Goal: Information Seeking & Learning: Find specific fact

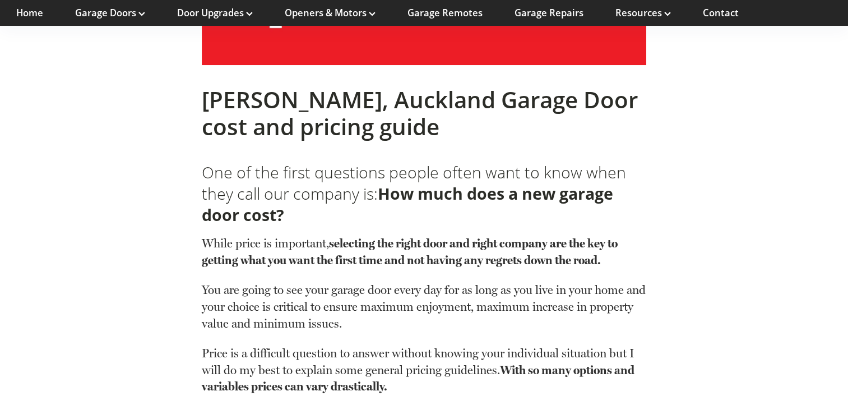
scroll to position [561, 0]
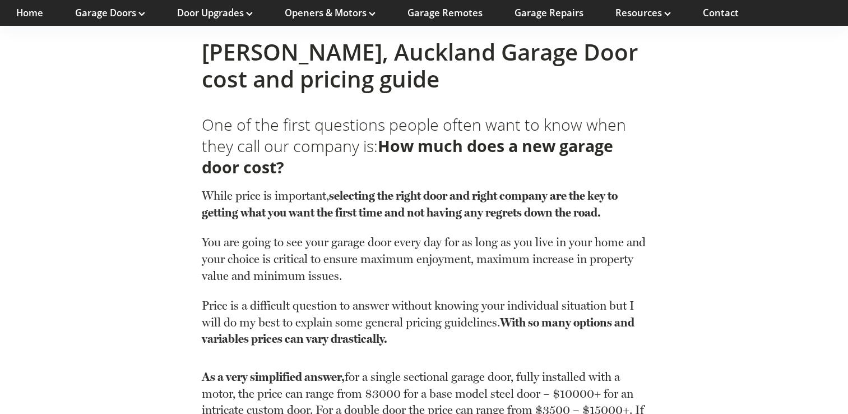
drag, startPoint x: 361, startPoint y: 196, endPoint x: 626, endPoint y: 208, distance: 265.5
click at [626, 208] on p "While price is important, selecting the right door and right company are the ke…" at bounding box center [424, 210] width 445 height 47
drag, startPoint x: 626, startPoint y: 208, endPoint x: 562, endPoint y: 217, distance: 64.5
click at [562, 217] on strong "selecting the right door and right company are the key to getting what you want…" at bounding box center [410, 203] width 416 height 31
click at [585, 213] on strong "selecting the right door and right company are the key to getting what you want…" at bounding box center [410, 203] width 416 height 31
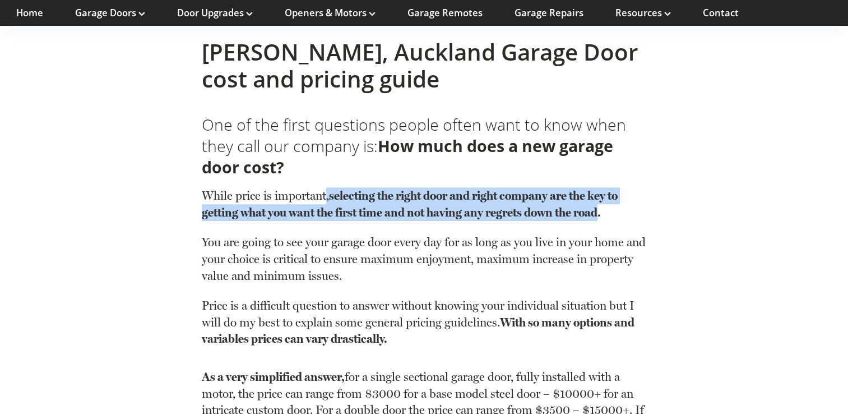
drag, startPoint x: 593, startPoint y: 211, endPoint x: 307, endPoint y: 185, distance: 286.6
click at [307, 185] on div "While price is important, selecting the right door and right company are the ke…" at bounding box center [424, 262] width 445 height 169
drag, startPoint x: 307, startPoint y: 185, endPoint x: 573, endPoint y: 221, distance: 268.2
click at [573, 221] on p "While price is important, selecting the right door and right company are the ke…" at bounding box center [424, 210] width 445 height 47
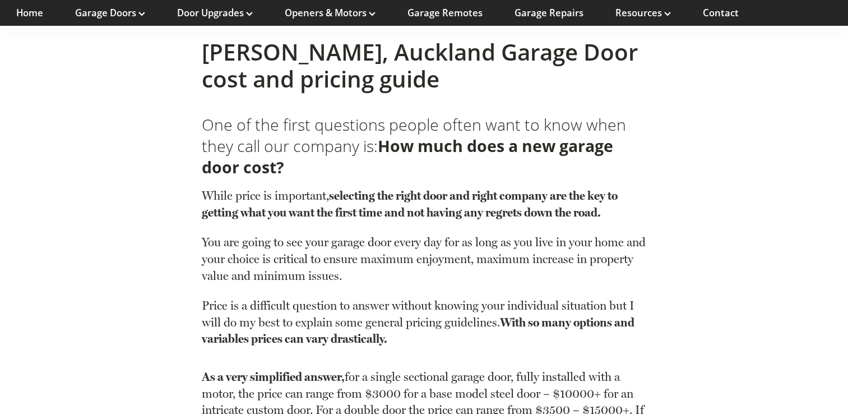
click at [616, 215] on p "While price is important, selecting the right door and right company are the ke…" at bounding box center [424, 210] width 445 height 47
drag, startPoint x: 618, startPoint y: 207, endPoint x: 290, endPoint y: 187, distance: 328.6
click at [290, 187] on p "While price is important, selecting the right door and right company are the ke…" at bounding box center [424, 210] width 445 height 47
click at [574, 223] on p "While price is important, selecting the right door and right company are the ke…" at bounding box center [424, 210] width 445 height 47
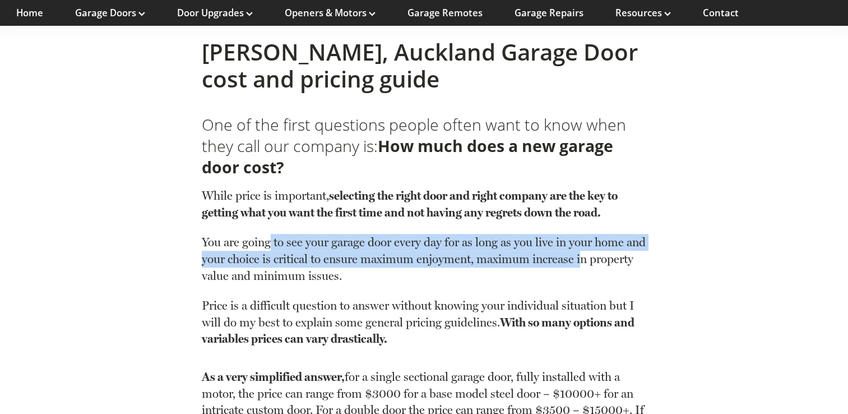
drag, startPoint x: 273, startPoint y: 248, endPoint x: 607, endPoint y: 264, distance: 334.6
click at [607, 264] on p "You are going to see your garage door every day for as long as you live in your…" at bounding box center [424, 265] width 445 height 63
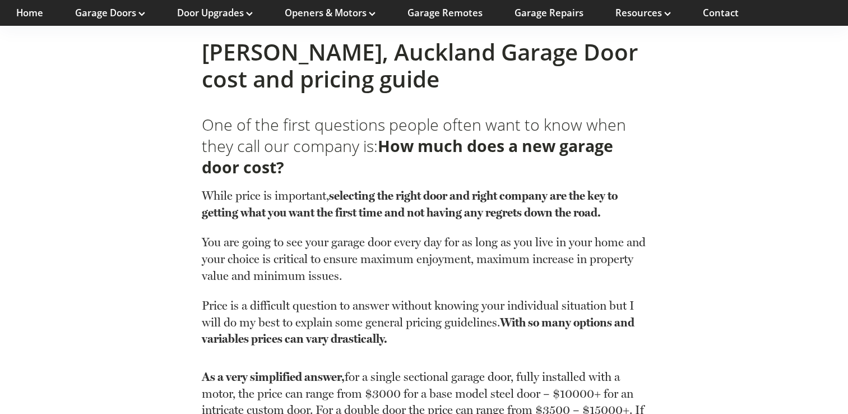
drag, startPoint x: 607, startPoint y: 264, endPoint x: 551, endPoint y: 274, distance: 57.0
click at [551, 274] on p "You are going to see your garage door every day for as long as you live in your…" at bounding box center [424, 265] width 445 height 63
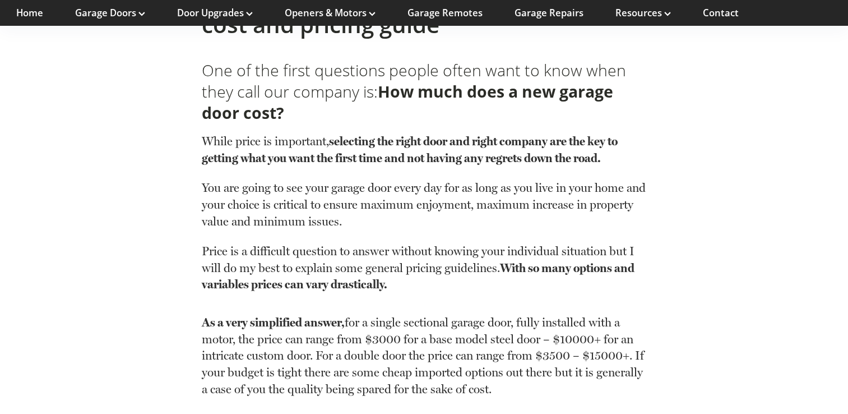
scroll to position [673, 0]
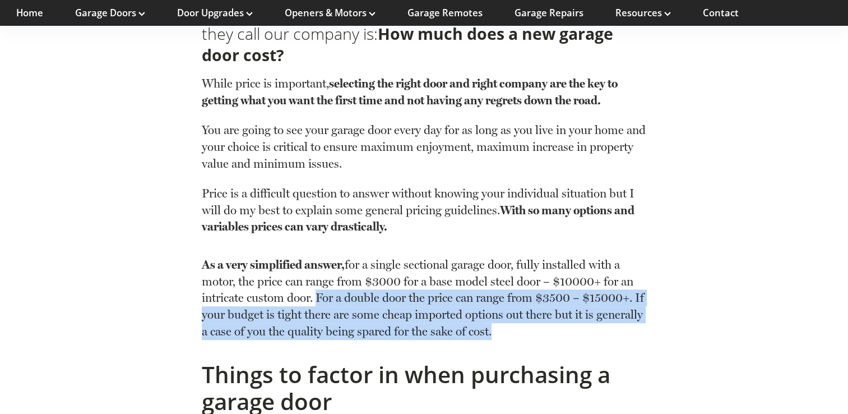
drag, startPoint x: 325, startPoint y: 294, endPoint x: 635, endPoint y: 323, distance: 310.9
click at [635, 323] on p "As a very simplified answer, for a single sectional garage door, fully installe…" at bounding box center [424, 297] width 445 height 83
drag, startPoint x: 635, startPoint y: 323, endPoint x: 577, endPoint y: 331, distance: 58.3
click at [577, 331] on p "As a very simplified answer, for a single sectional garage door, fully installe…" at bounding box center [424, 297] width 445 height 83
click at [545, 325] on p "As a very simplified answer, for a single sectional garage door, fully installe…" at bounding box center [424, 297] width 445 height 83
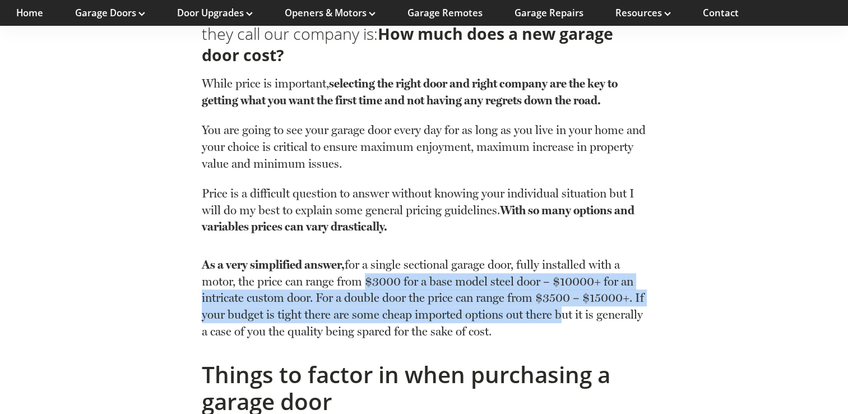
drag, startPoint x: 576, startPoint y: 322, endPoint x: 354, endPoint y: 273, distance: 227.5
click at [354, 273] on p "As a very simplified answer, for a single sectional garage door, fully installe…" at bounding box center [424, 297] width 445 height 83
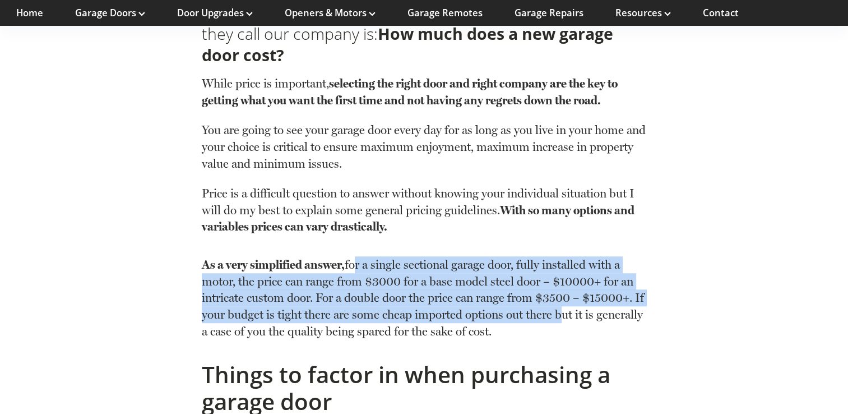
drag, startPoint x: 354, startPoint y: 273, endPoint x: 576, endPoint y: 313, distance: 225.1
click at [559, 313] on p "As a very simplified answer, for a single sectional garage door, fully installe…" at bounding box center [424, 297] width 445 height 83
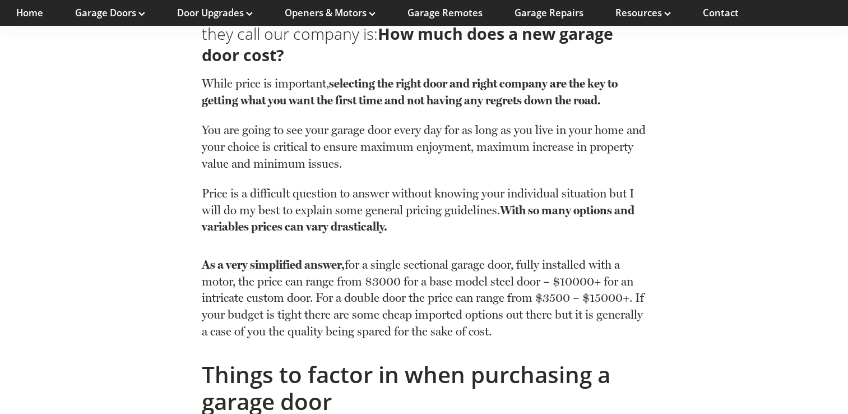
click at [584, 313] on p "As a very simplified answer, for a single sectional garage door, fully installe…" at bounding box center [424, 297] width 445 height 83
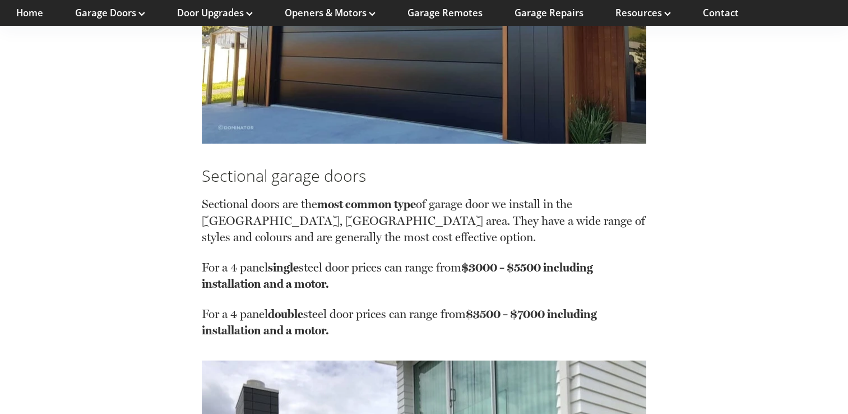
scroll to position [1738, 0]
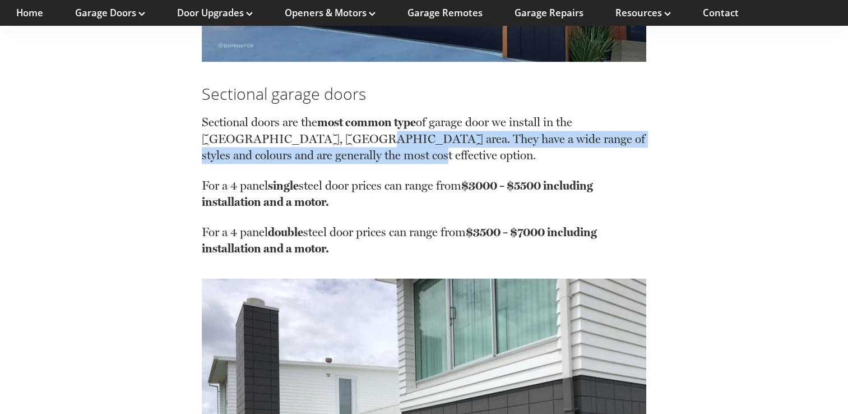
drag, startPoint x: 292, startPoint y: 137, endPoint x: 579, endPoint y: 151, distance: 288.0
click at [579, 151] on p "Sectional doors are the most common type of garage door we install in the [GEOG…" at bounding box center [424, 145] width 445 height 63
drag, startPoint x: 579, startPoint y: 151, endPoint x: 523, endPoint y: 155, distance: 56.7
click at [514, 157] on p "Sectional doors are the most common type of garage door we install in the [GEOG…" at bounding box center [424, 145] width 445 height 63
click at [548, 154] on p "Sectional doors are the most common type of garage door we install in the [GEOG…" at bounding box center [424, 145] width 445 height 63
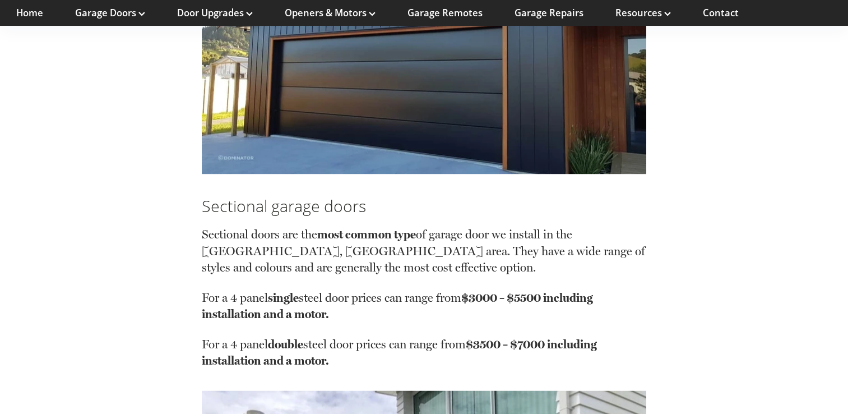
scroll to position [1682, 0]
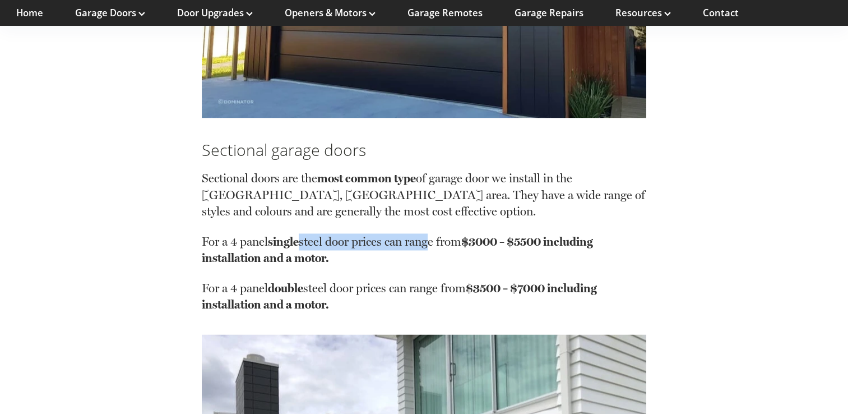
drag, startPoint x: 312, startPoint y: 239, endPoint x: 472, endPoint y: 249, distance: 160.7
click at [472, 249] on p "For a 4 panel single steel door prices can range from $3000 – $5500 including i…" at bounding box center [424, 256] width 445 height 47
drag, startPoint x: 472, startPoint y: 249, endPoint x: 439, endPoint y: 281, distance: 46.0
click at [439, 281] on p "For a 4 panel double steel door prices can range from $3500 – $7000 including i…" at bounding box center [424, 296] width 445 height 33
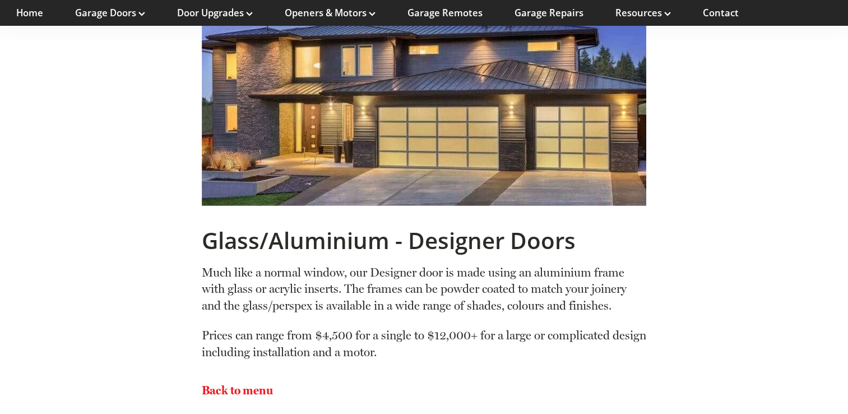
scroll to position [4990, 0]
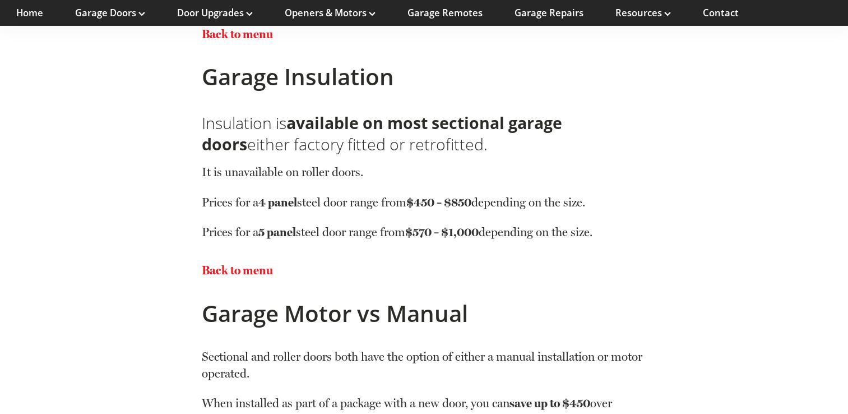
scroll to position [5215, 0]
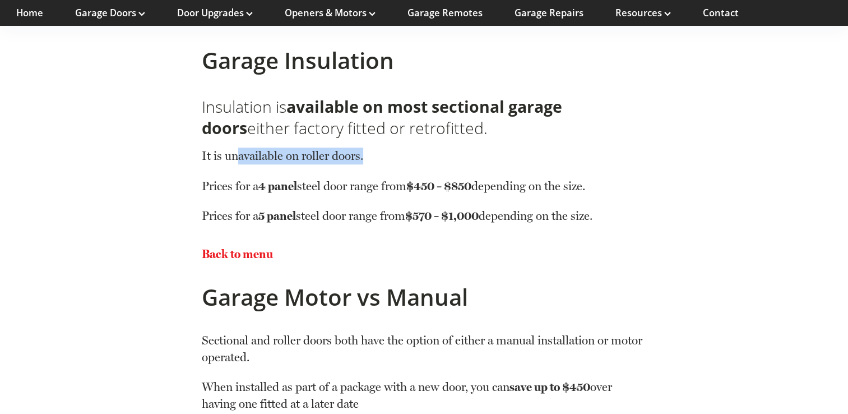
drag, startPoint x: 280, startPoint y: 161, endPoint x: 410, endPoint y: 161, distance: 130.1
click at [410, 161] on p "It is unavailable on roller doors." at bounding box center [424, 162] width 445 height 30
drag, startPoint x: 410, startPoint y: 161, endPoint x: 366, endPoint y: 161, distance: 44.9
click at [363, 161] on p "It is unavailable on roller doors." at bounding box center [424, 162] width 445 height 30
click at [408, 160] on p "It is unavailable on roller doors." at bounding box center [424, 162] width 445 height 30
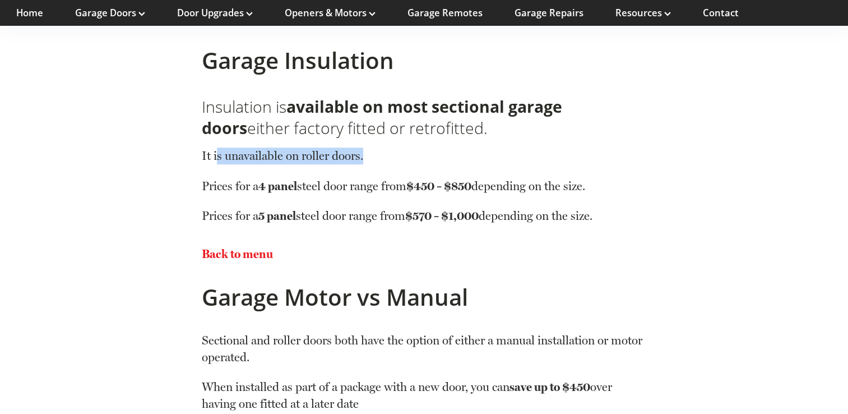
drag, startPoint x: 424, startPoint y: 156, endPoint x: 218, endPoint y: 164, distance: 206.5
click at [218, 164] on p "It is unavailable on roller doors." at bounding box center [424, 162] width 445 height 30
drag, startPoint x: 218, startPoint y: 164, endPoint x: 419, endPoint y: 174, distance: 201.0
click at [419, 174] on p "It is unavailable on roller doors." at bounding box center [424, 162] width 445 height 30
click at [390, 182] on p "Prices for a 4 panel steel door range from $450 – $850 depending on the size." at bounding box center [424, 193] width 445 height 30
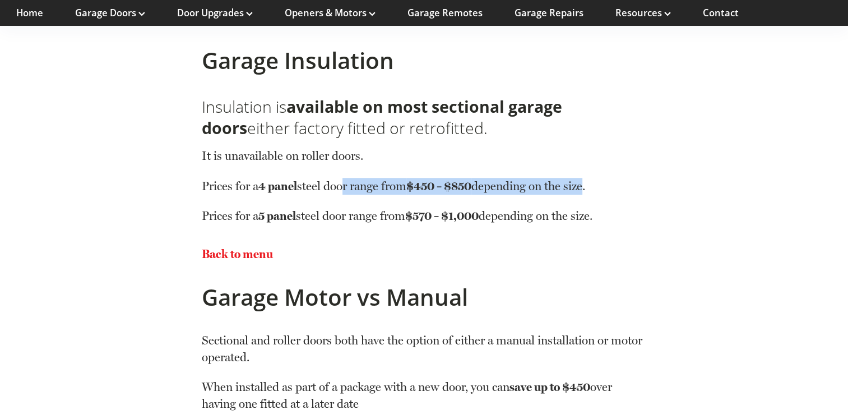
drag, startPoint x: 348, startPoint y: 184, endPoint x: 593, endPoint y: 183, distance: 245.0
click at [593, 183] on p "Prices for a 4 panel steel door range from $450 – $850 depending on the size." at bounding box center [424, 193] width 445 height 30
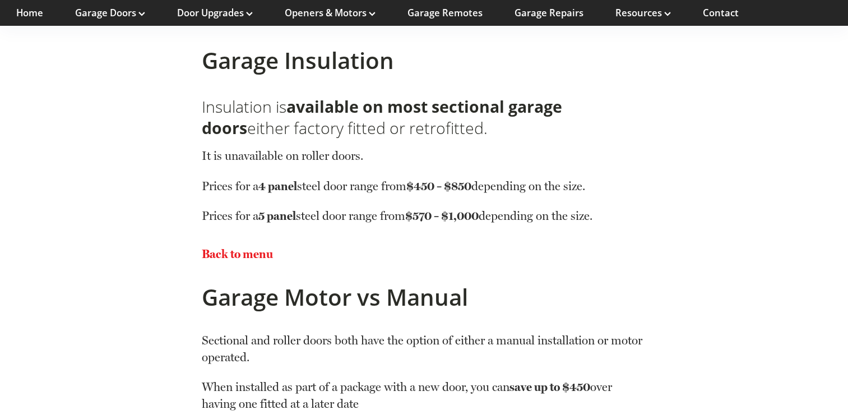
click at [603, 188] on p "Prices for a 4 panel steel door range from $450 – $850 depending on the size." at bounding box center [424, 193] width 445 height 30
drag, startPoint x: 613, startPoint y: 201, endPoint x: 412, endPoint y: 156, distance: 206.8
click at [412, 156] on div "It is unavailable on roller doors. Prices for a 4 panel steel door range from $…" at bounding box center [424, 181] width 445 height 86
drag, startPoint x: 412, startPoint y: 156, endPoint x: 678, endPoint y: 200, distance: 270.6
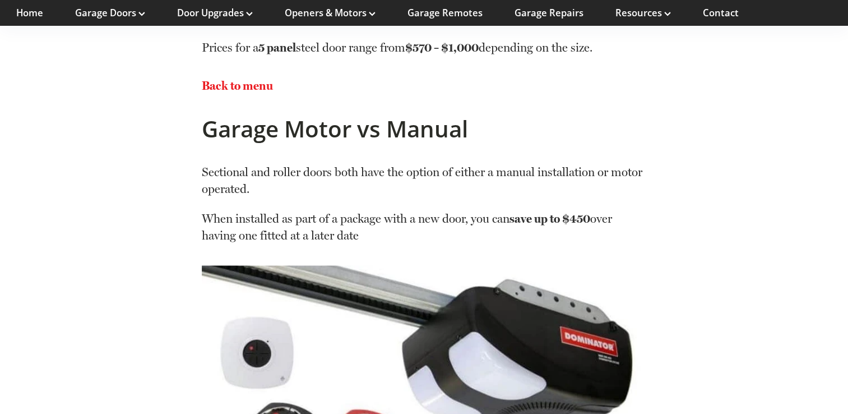
click at [616, 178] on p "Sectional and roller doors both have the option of either a manual installation…" at bounding box center [424, 187] width 445 height 47
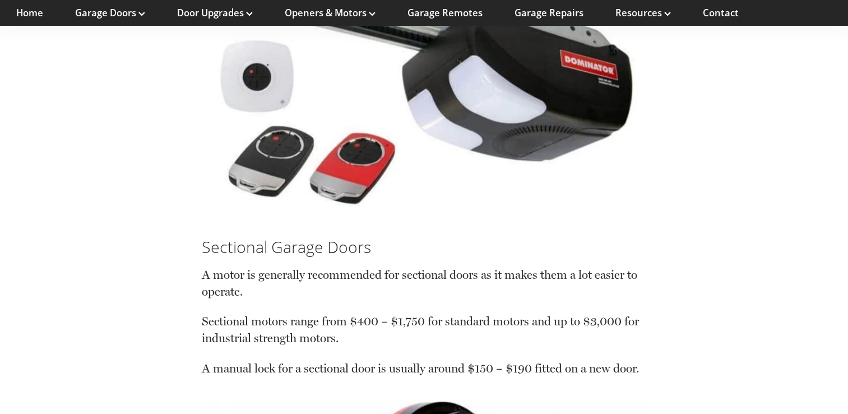
scroll to position [5439, 0]
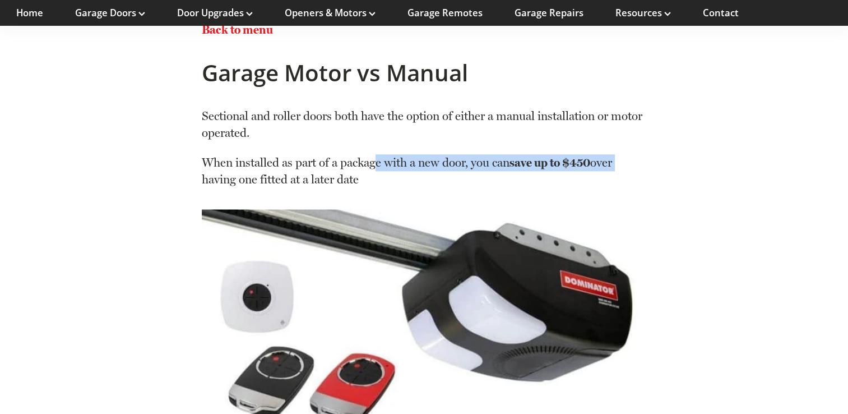
drag, startPoint x: 393, startPoint y: 158, endPoint x: 626, endPoint y: 164, distance: 233.9
click at [626, 164] on p "When installed as part of a package with a new door, you can save up to $450 ov…" at bounding box center [424, 170] width 445 height 33
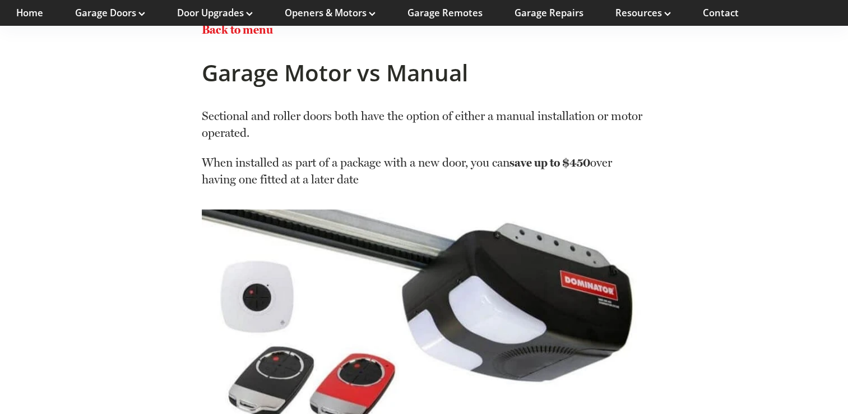
drag, startPoint x: 626, startPoint y: 164, endPoint x: 570, endPoint y: 178, distance: 58.5
click at [570, 178] on p "When installed as part of a package with a new door, you can save up to $450 ov…" at bounding box center [424, 170] width 445 height 33
drag, startPoint x: 527, startPoint y: 182, endPoint x: 193, endPoint y: 107, distance: 342.5
click at [474, 129] on p "Sectional and roller doors both have the option of either a manual installation…" at bounding box center [424, 131] width 445 height 47
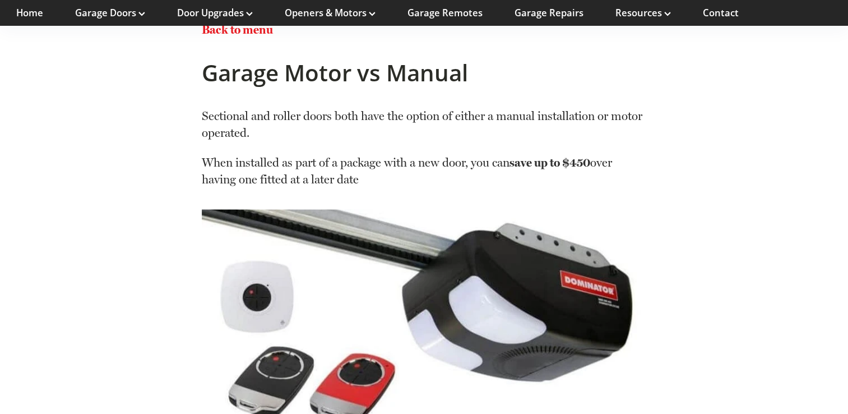
click at [552, 131] on p "Sectional and roller doors both have the option of either a manual installation…" at bounding box center [424, 131] width 445 height 47
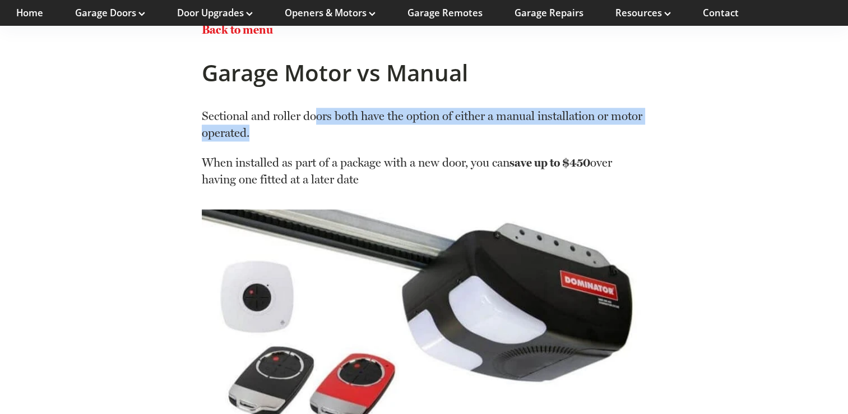
drag, startPoint x: 576, startPoint y: 131, endPoint x: 316, endPoint y: 119, distance: 260.5
click at [316, 119] on p "Sectional and roller doors both have the option of either a manual installation…" at bounding box center [424, 131] width 445 height 47
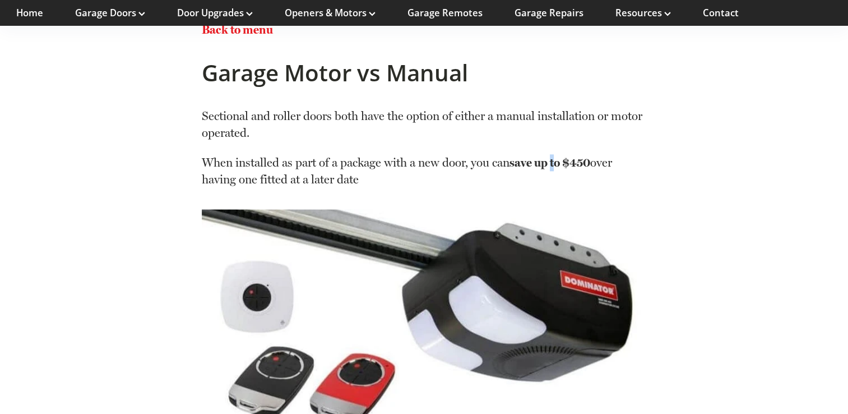
drag, startPoint x: 316, startPoint y: 119, endPoint x: 560, endPoint y: 154, distance: 246.9
click at [560, 154] on p "When installed as part of a package with a new door, you can save up to $450 ov…" at bounding box center [424, 170] width 445 height 33
drag, startPoint x: 560, startPoint y: 154, endPoint x: 610, endPoint y: 153, distance: 49.3
click at [610, 153] on div "Sectional and roller doors both have the option of either a manual installation…" at bounding box center [424, 148] width 445 height 80
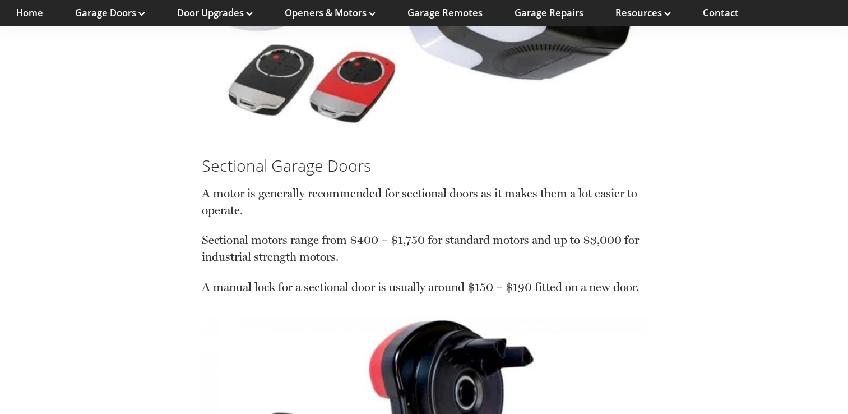
scroll to position [5832, 0]
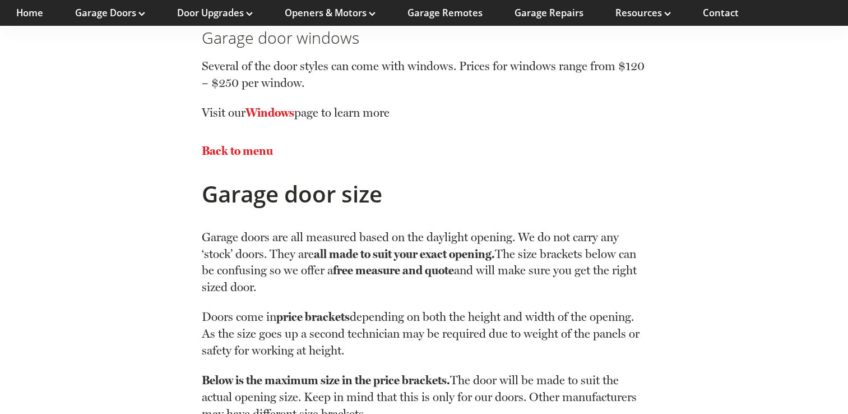
scroll to position [7177, 0]
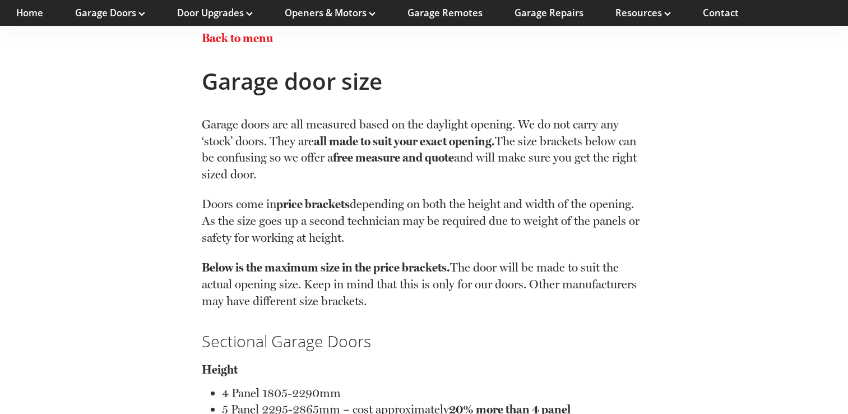
drag, startPoint x: 310, startPoint y: 186, endPoint x: 382, endPoint y: 205, distance: 74.7
click at [382, 205] on div "Garage doors are all measured based on the daylight opening. We do not carry an…" at bounding box center [424, 212] width 445 height 193
drag, startPoint x: 382, startPoint y: 205, endPoint x: 370, endPoint y: 258, distance: 55.1
click at [370, 259] on p "Below is the maximum size in the price brackets. The door will be made to suit …" at bounding box center [424, 284] width 445 height 50
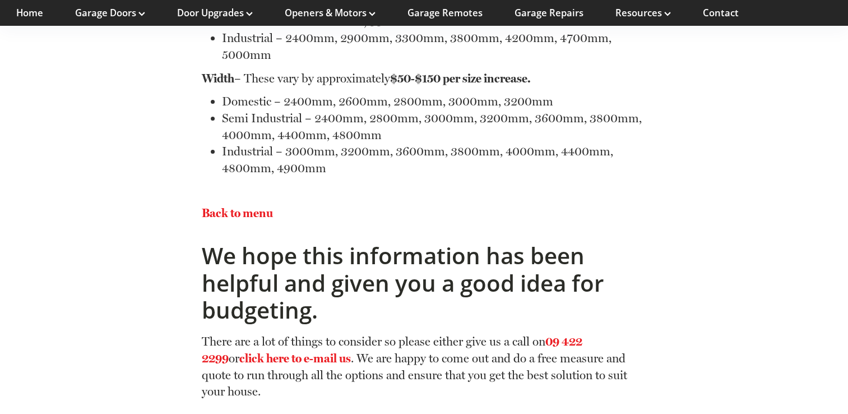
scroll to position [8074, 0]
